Goal: Book appointment/travel/reservation

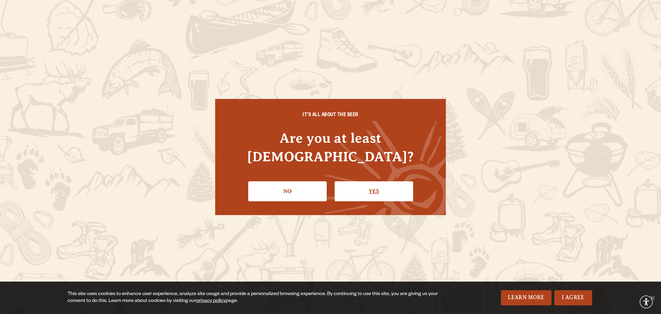
click at [349, 183] on link "Yes" at bounding box center [374, 191] width 78 height 20
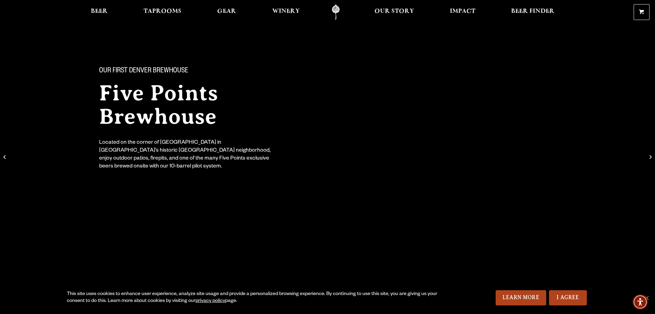
scroll to position [34, 0]
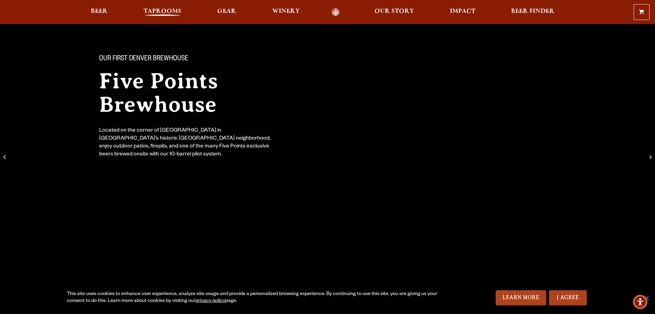
click at [161, 13] on span "Taprooms" at bounding box center [163, 12] width 38 height 6
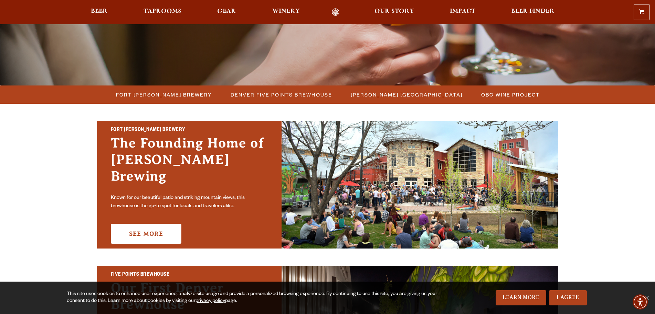
scroll to position [138, 0]
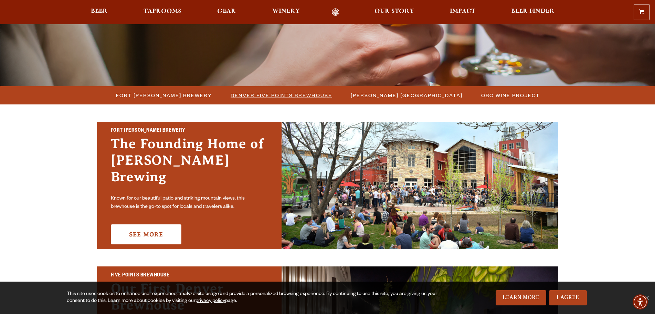
click at [263, 97] on span "Denver Five Points Brewhouse" at bounding box center [282, 95] width 102 height 10
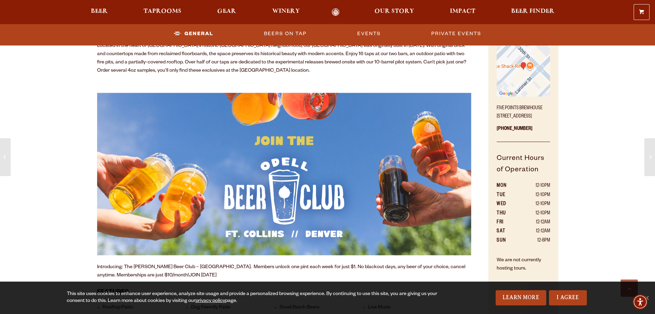
scroll to position [379, 0]
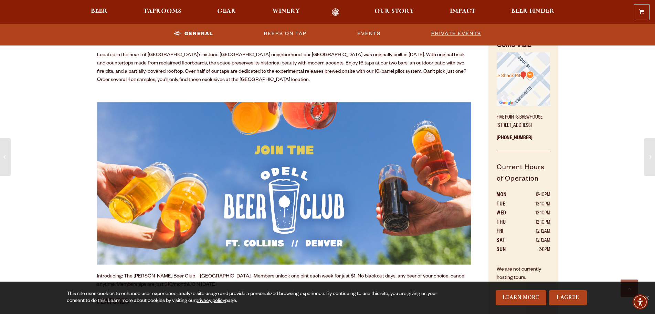
click at [465, 31] on link "Private Events" at bounding box center [456, 34] width 55 height 16
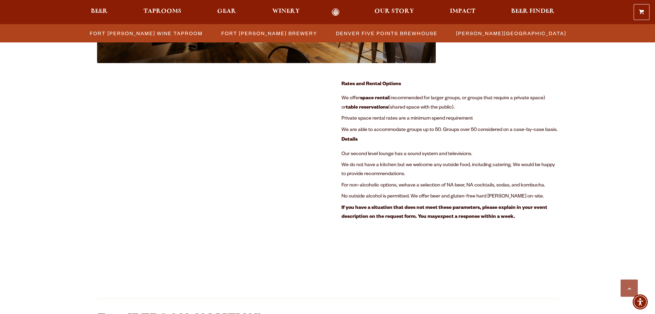
scroll to position [906, 0]
